Goal: Use online tool/utility: Utilize a website feature to perform a specific function

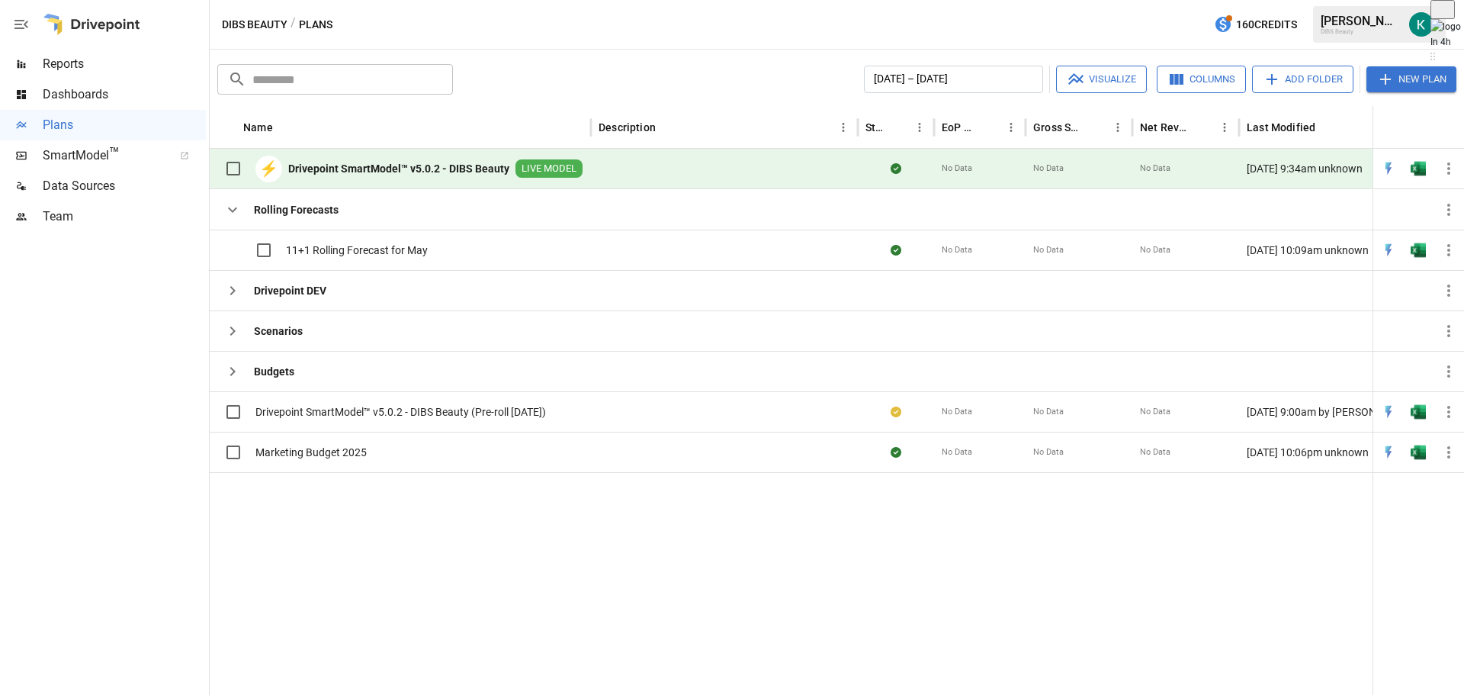
click at [79, 66] on span "Reports" at bounding box center [124, 64] width 163 height 18
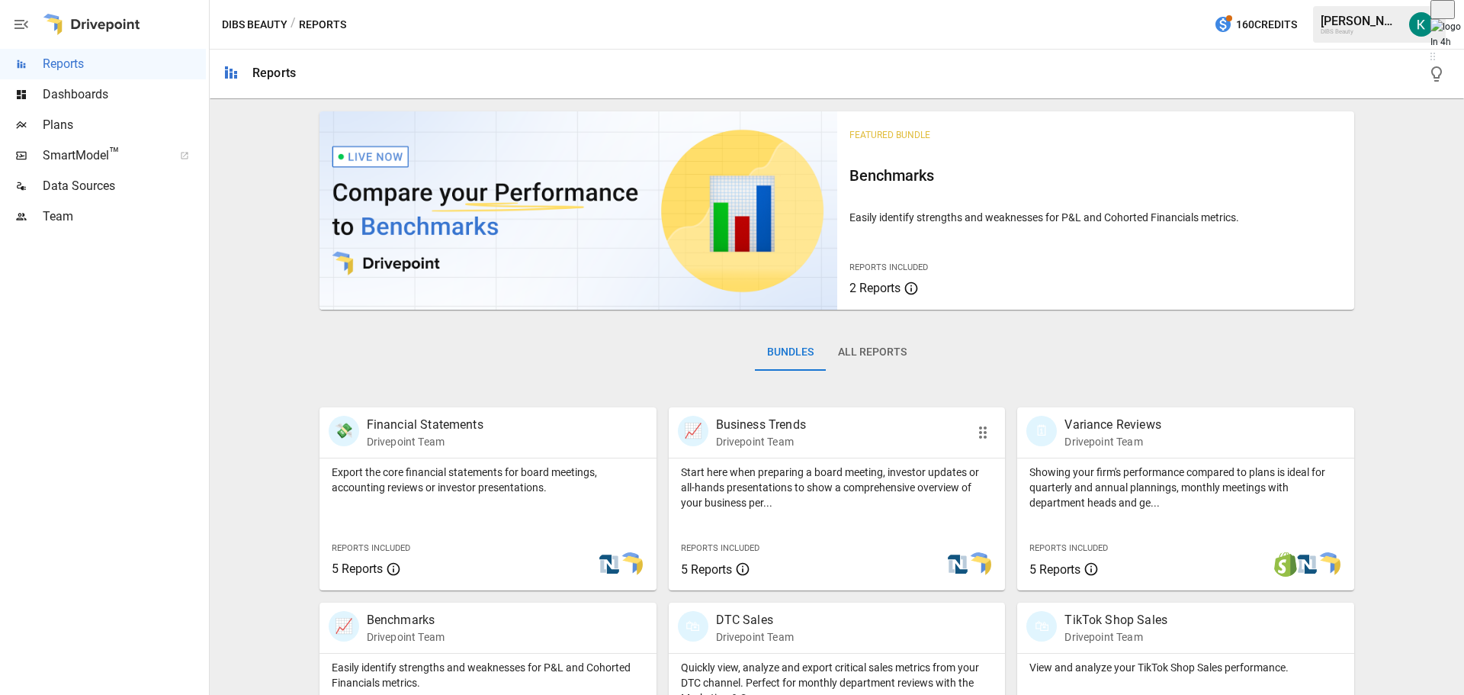
click at [831, 488] on p "Start here when preparing a board meeting, investor updates or all-hands presen…" at bounding box center [837, 487] width 313 height 46
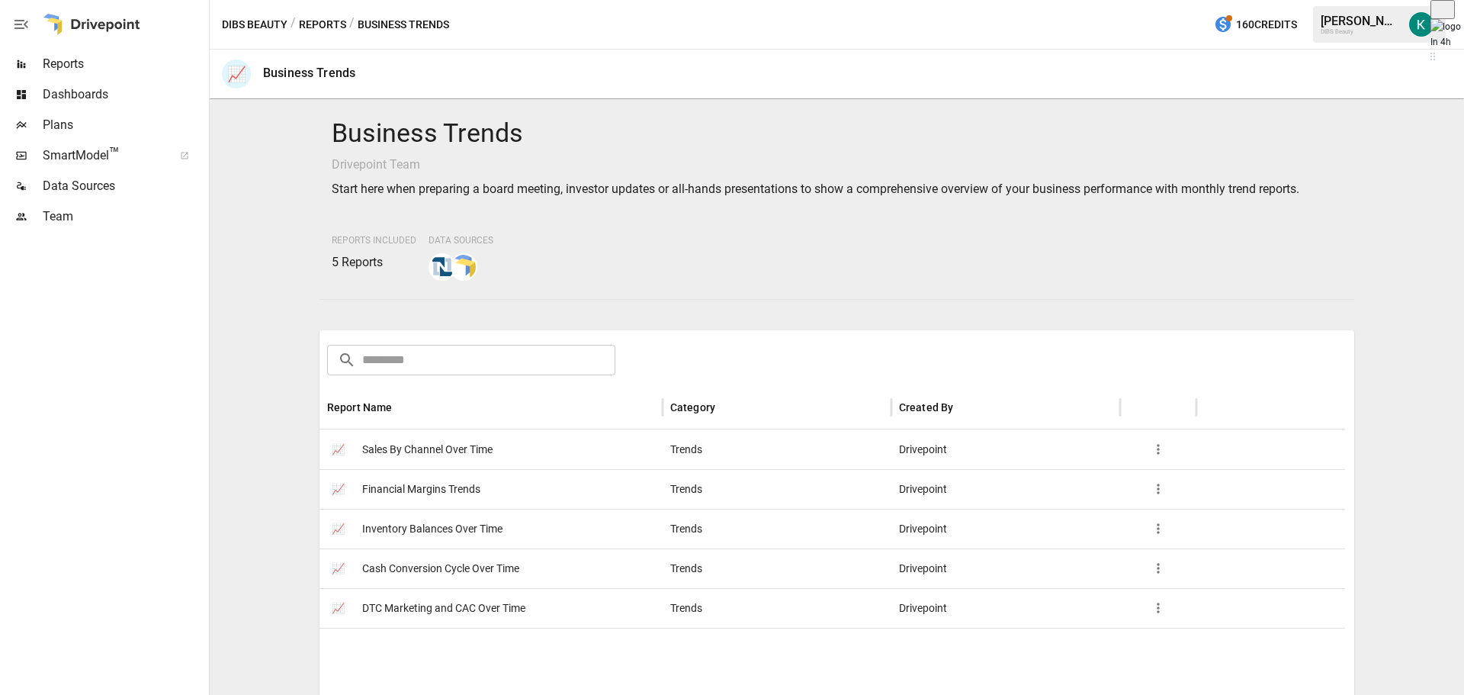
click at [441, 453] on span "Sales By Channel Over Time" at bounding box center [427, 449] width 130 height 39
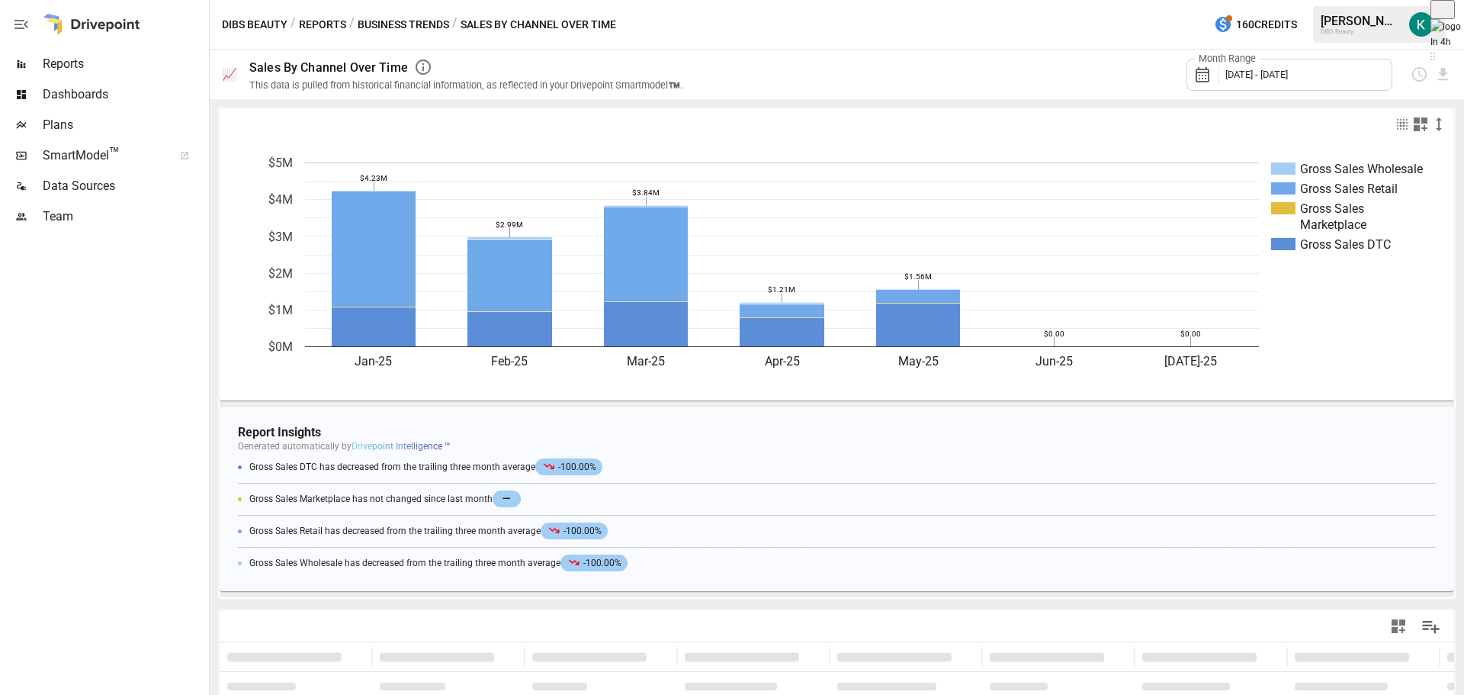
click at [67, 129] on span "Plans" at bounding box center [124, 125] width 163 height 18
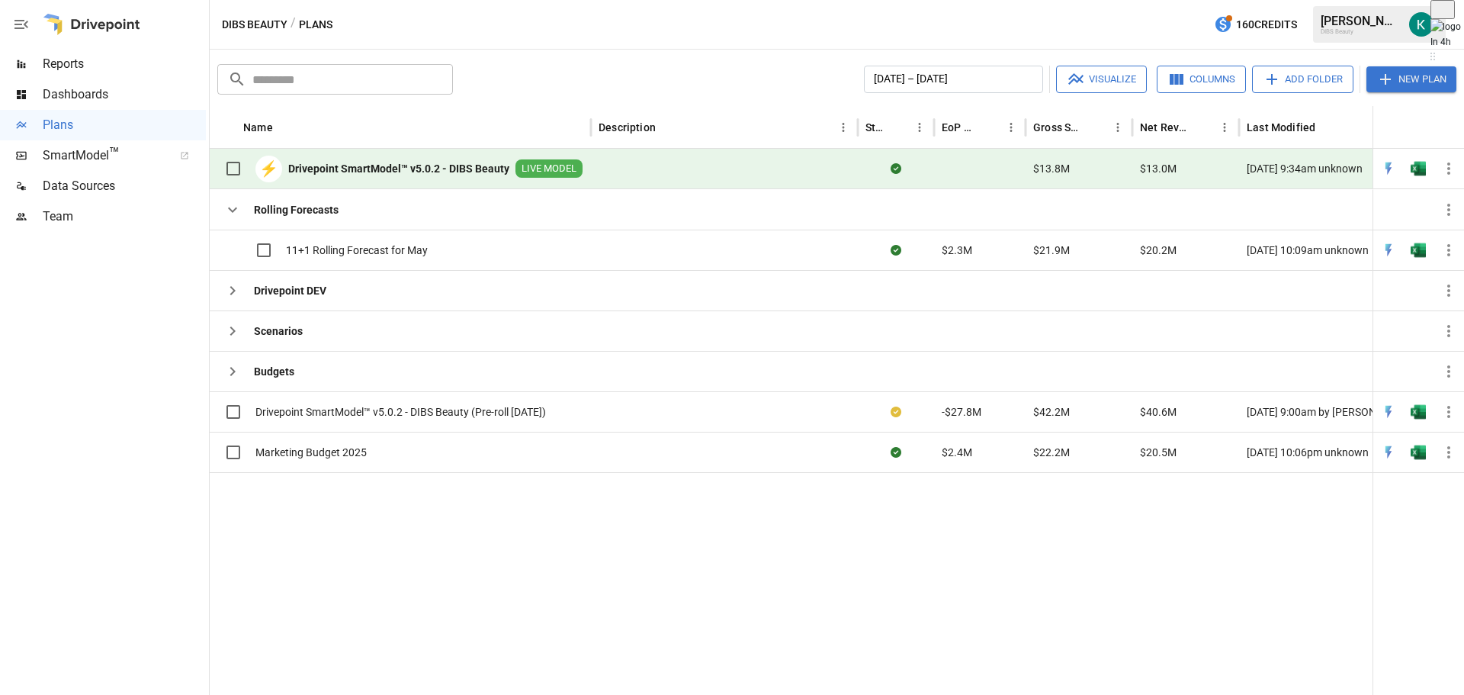
click at [326, 528] on div at bounding box center [820, 583] width 1220 height 223
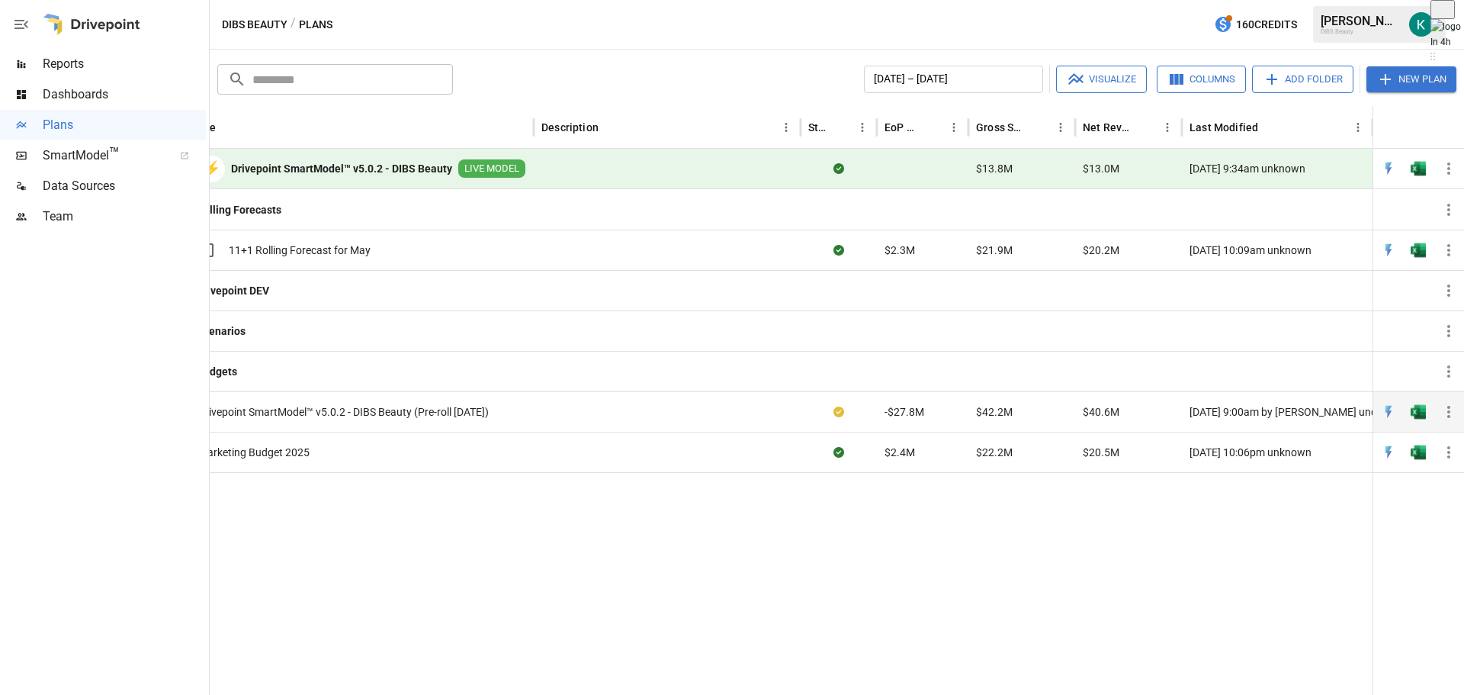
click at [1449, 413] on icon "button" at bounding box center [1448, 412] width 18 height 18
click at [1407, 524] on div "Sync to Web App" at bounding box center [1388, 522] width 79 height 18
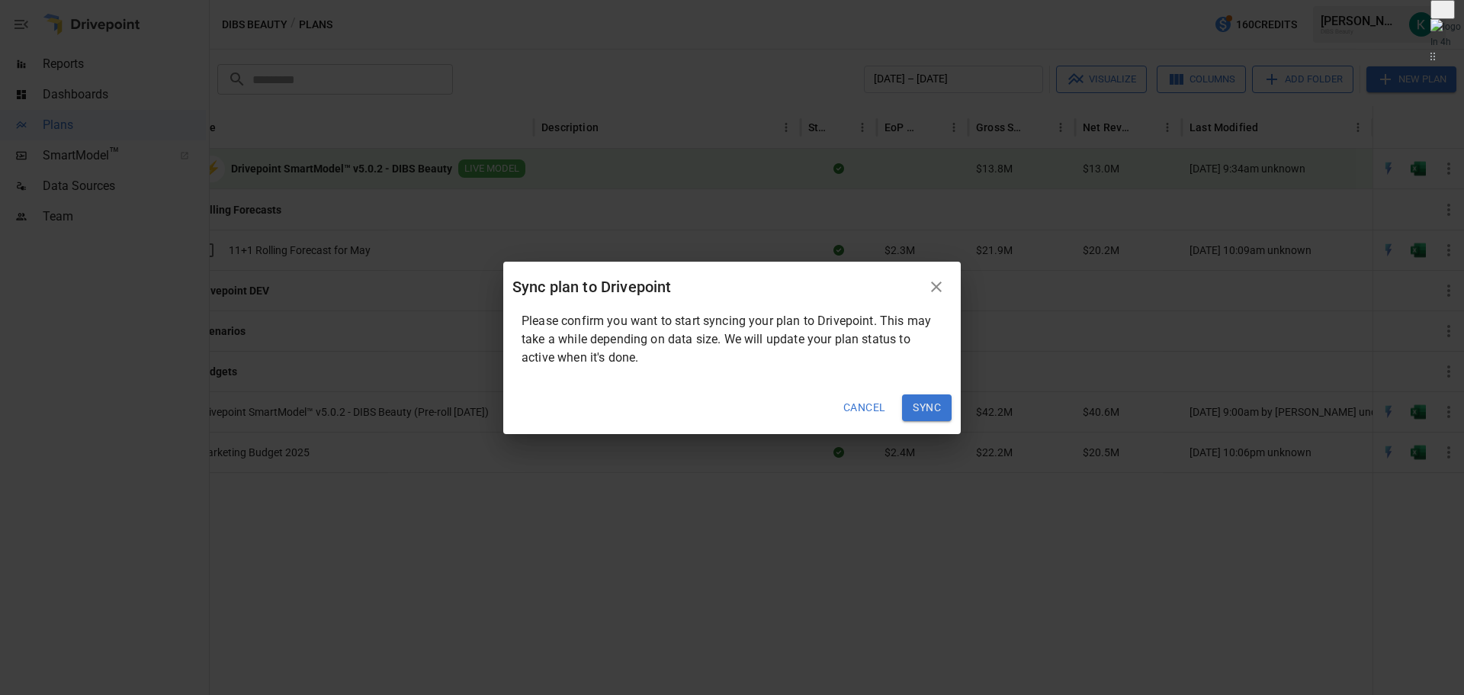
click at [921, 406] on button "Sync" at bounding box center [927, 407] width 50 height 27
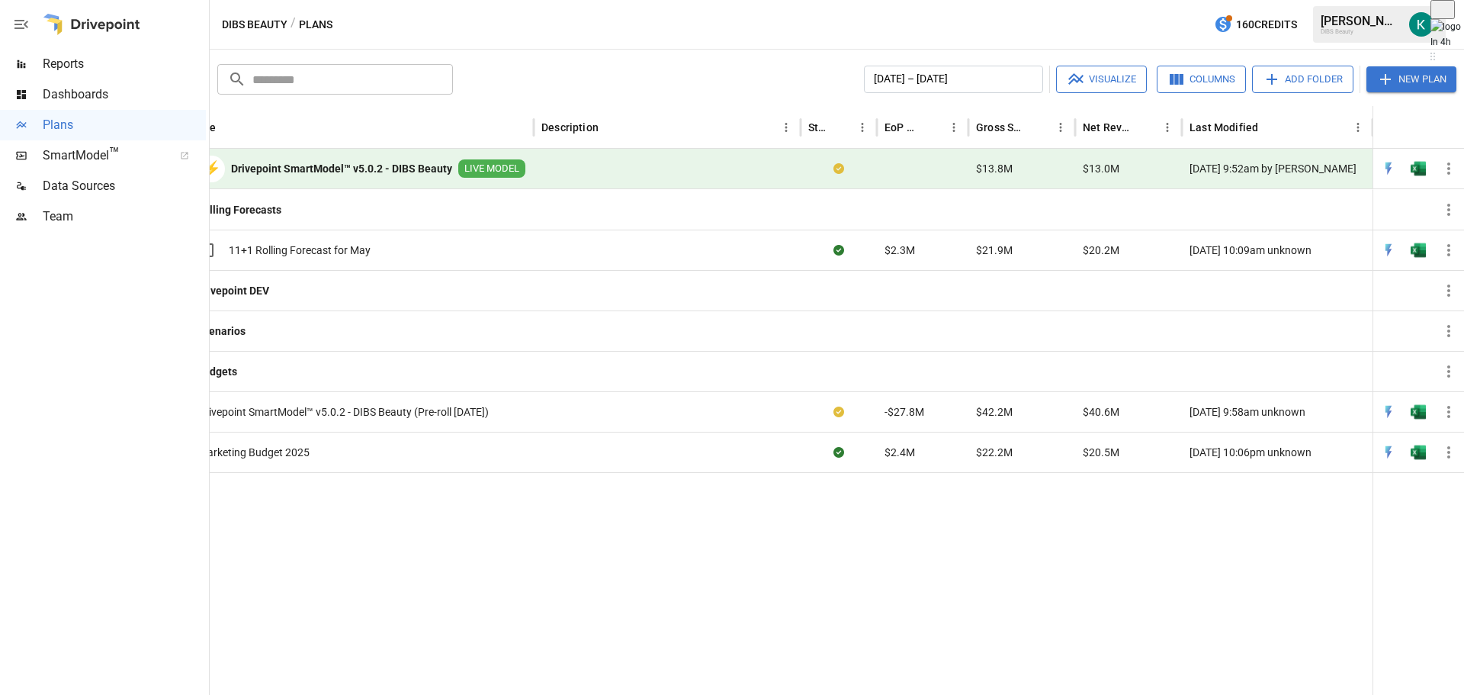
drag, startPoint x: 542, startPoint y: 603, endPoint x: 541, endPoint y: 590, distance: 13.0
click at [542, 603] on div at bounding box center [762, 583] width 1220 height 223
